Goal: Find specific page/section: Find specific page/section

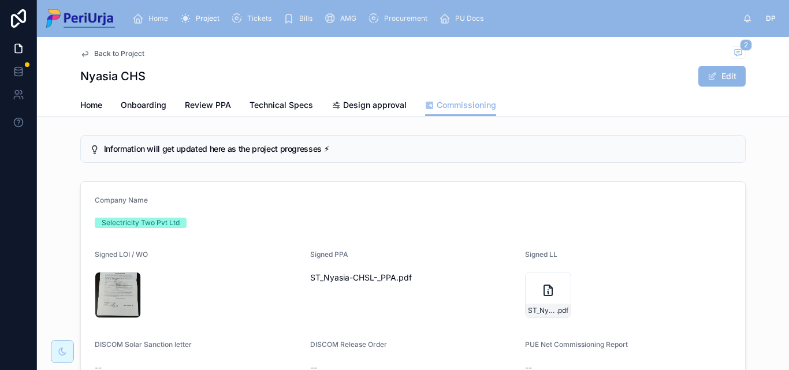
click at [204, 21] on span "Project" at bounding box center [208, 18] width 24 height 9
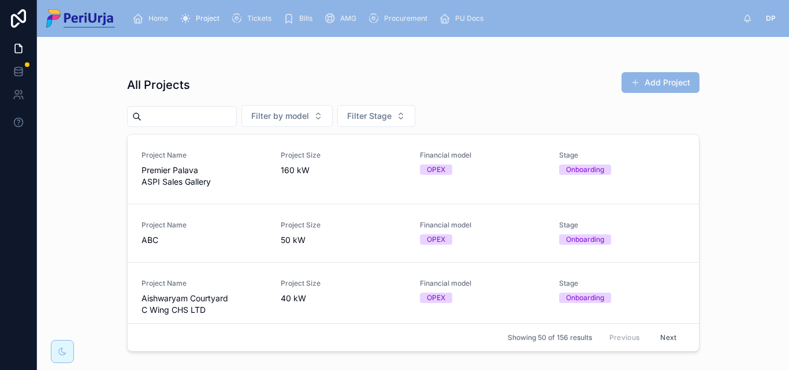
click at [180, 114] on input "text" at bounding box center [189, 117] width 95 height 16
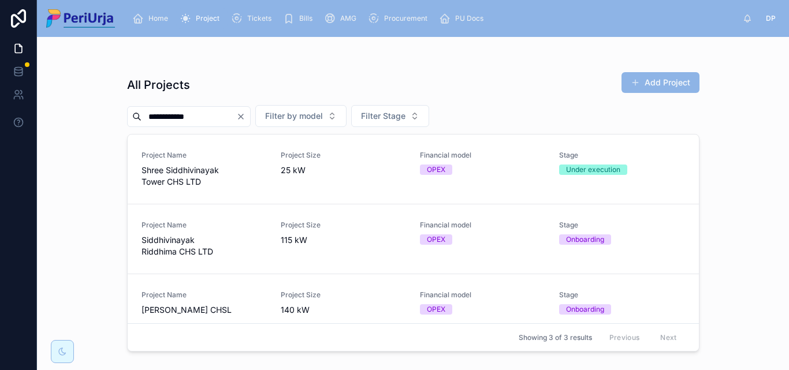
type input "**********"
click at [204, 245] on span "Siddhivinayak Riddhima CHS LTD" at bounding box center [204, 246] width 125 height 23
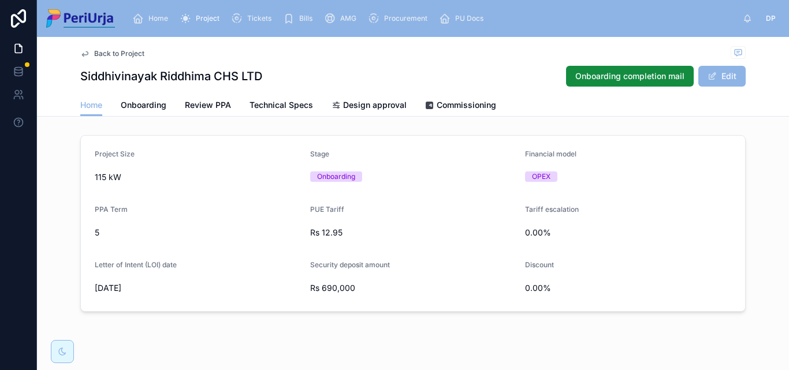
click at [427, 99] on div "Commissioning" at bounding box center [460, 105] width 71 height 12
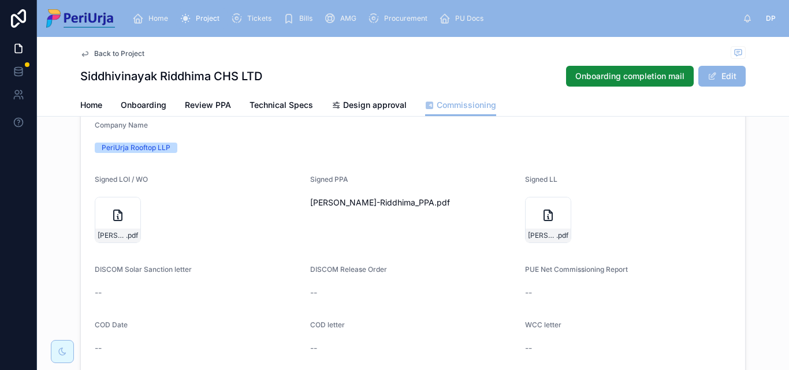
scroll to position [95, 0]
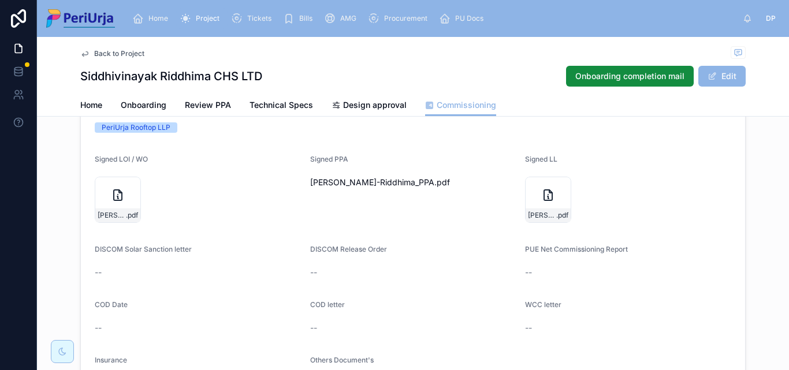
click at [545, 202] on icon at bounding box center [549, 195] width 14 height 14
